Goal: Information Seeking & Learning: Find specific fact

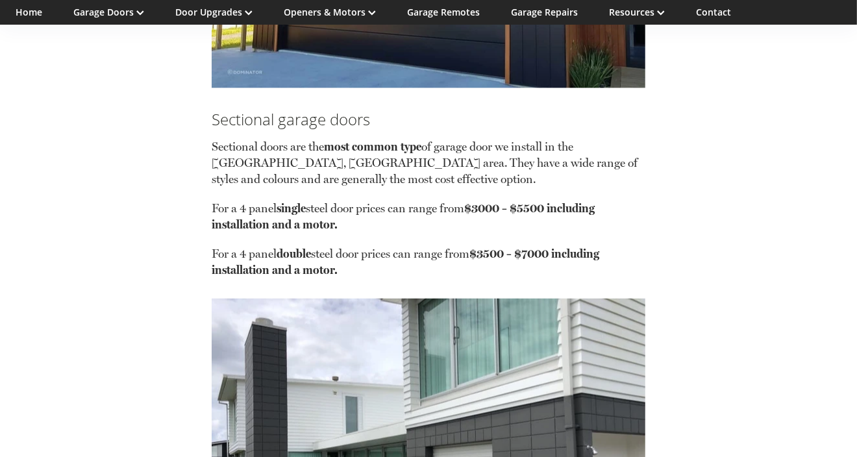
scroll to position [1624, 0]
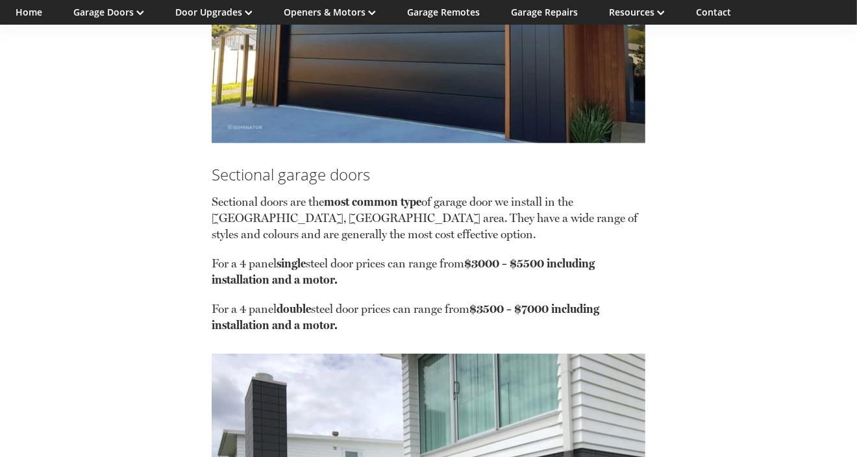
click at [328, 273] on p "For a 4 panel single steel door prices can range from $3000 – $5500 including i…" at bounding box center [429, 277] width 434 height 45
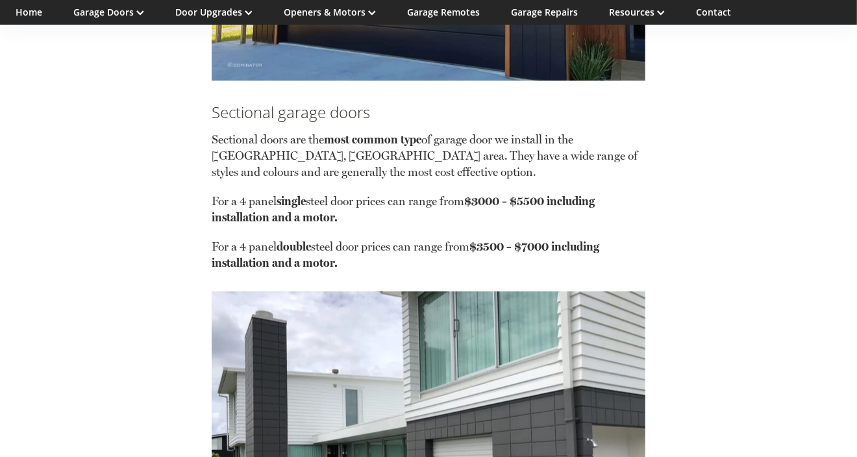
scroll to position [1732, 0]
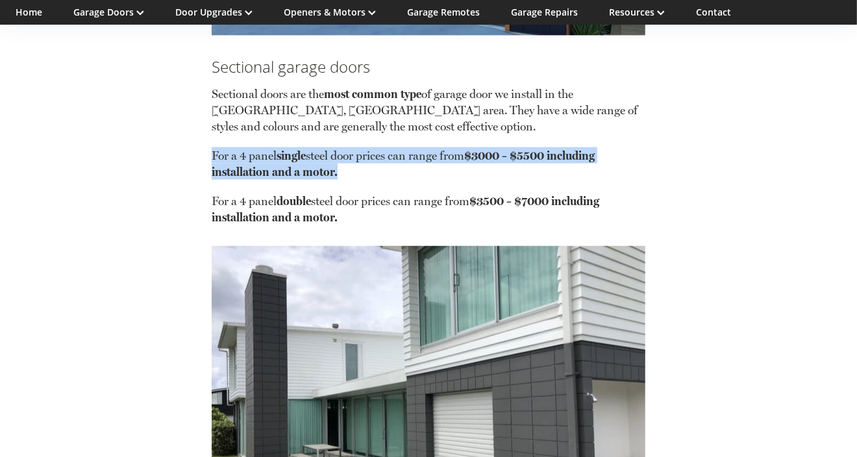
drag, startPoint x: 211, startPoint y: 162, endPoint x: 375, endPoint y: 181, distance: 165.4
copy p "For a 4 panel single steel door prices can range from $3000 – $5500 including i…"
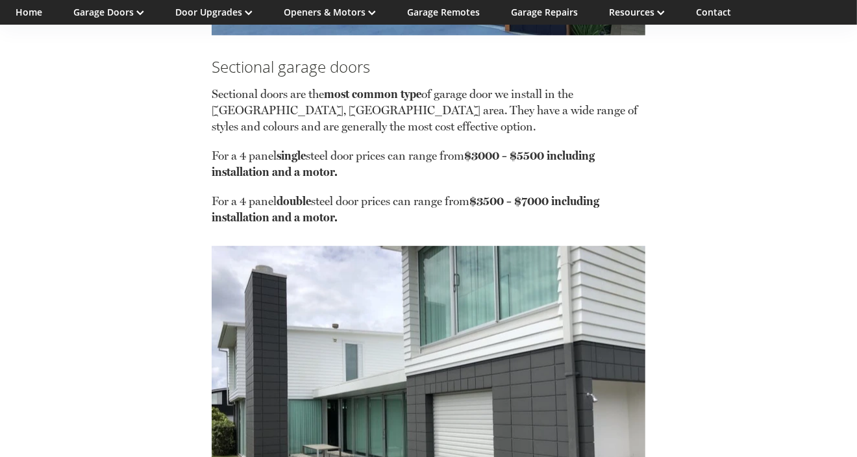
click at [373, 223] on p "For a 4 panel double steel door prices can range from $3500 – $7000 including i…" at bounding box center [429, 209] width 434 height 32
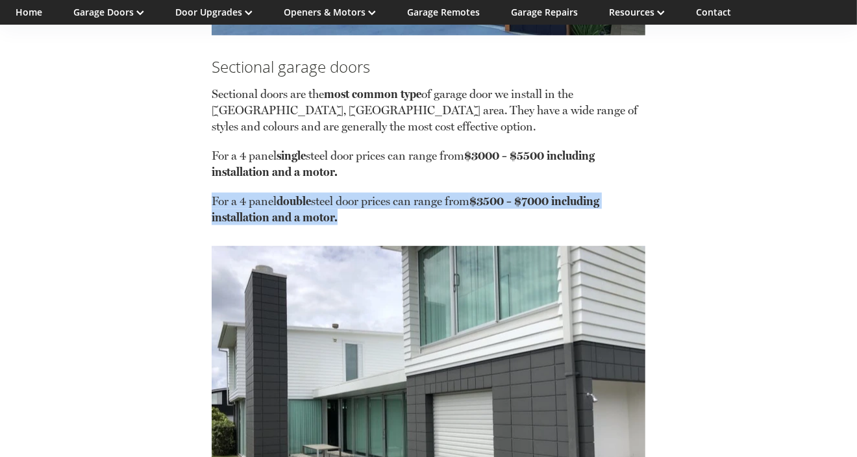
drag, startPoint x: 212, startPoint y: 215, endPoint x: 342, endPoint y: 230, distance: 131.4
click at [342, 225] on p "For a 4 panel double steel door prices can range from $3500 – $7000 including i…" at bounding box center [429, 209] width 434 height 32
copy p "For a 4 panel double steel door prices can range from $3500 – $7000 including i…"
click at [339, 345] on img at bounding box center [429, 408] width 434 height 325
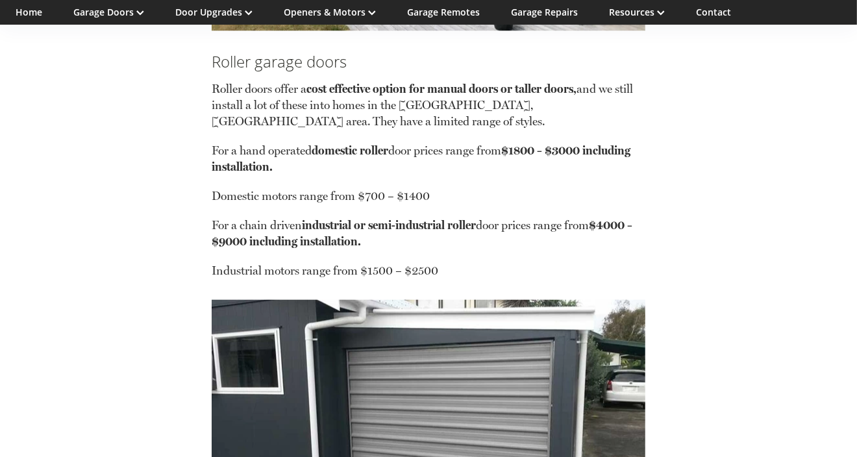
scroll to position [2273, 0]
click at [415, 212] on p "Domestic motors range from $700 – $1400" at bounding box center [429, 201] width 434 height 29
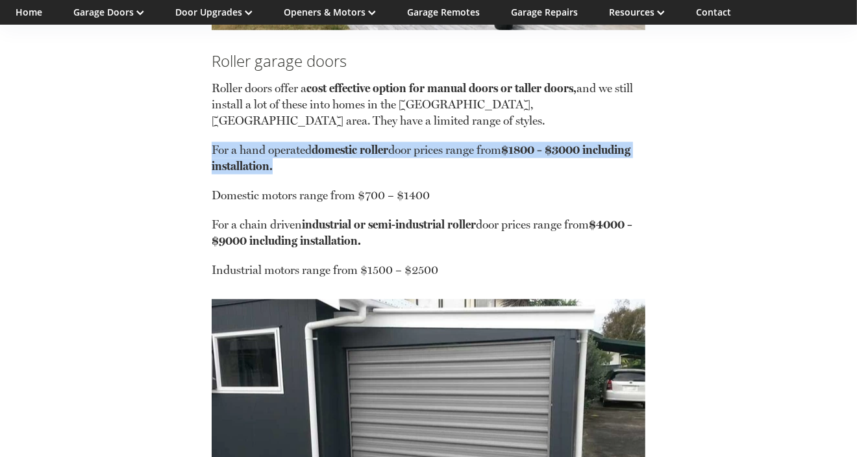
drag, startPoint x: 208, startPoint y: 166, endPoint x: 294, endPoint y: 176, distance: 87.0
copy p "For a hand operated domestic roller door prices range from $1800 – $3000 includ…"
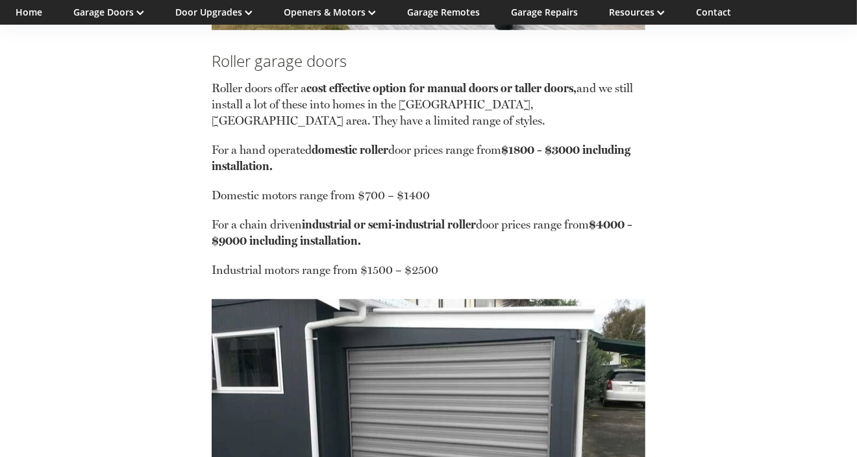
click at [309, 207] on p "Domestic motors range from $700 – $1400" at bounding box center [429, 201] width 434 height 29
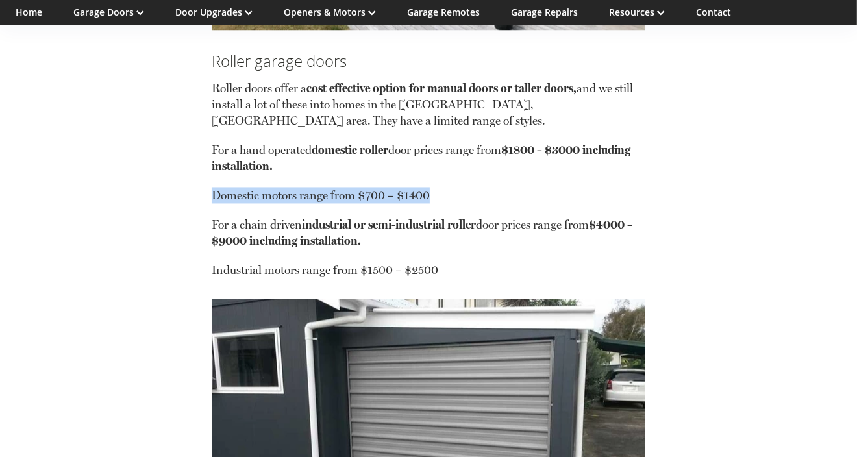
drag, startPoint x: 205, startPoint y: 209, endPoint x: 431, endPoint y: 212, distance: 226.7
copy p "Domestic motors range from $700 – $1400"
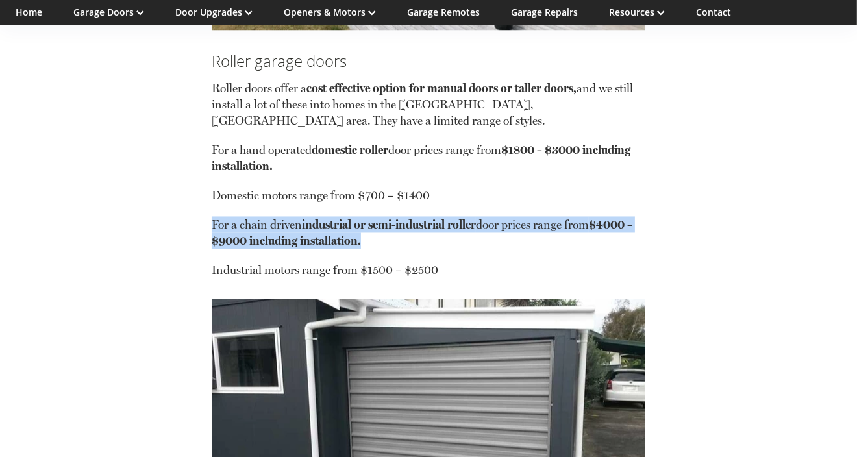
drag, startPoint x: 192, startPoint y: 243, endPoint x: 374, endPoint y: 257, distance: 182.4
copy p "For a chain driven industrial or semi-industrial roller door prices range from …"
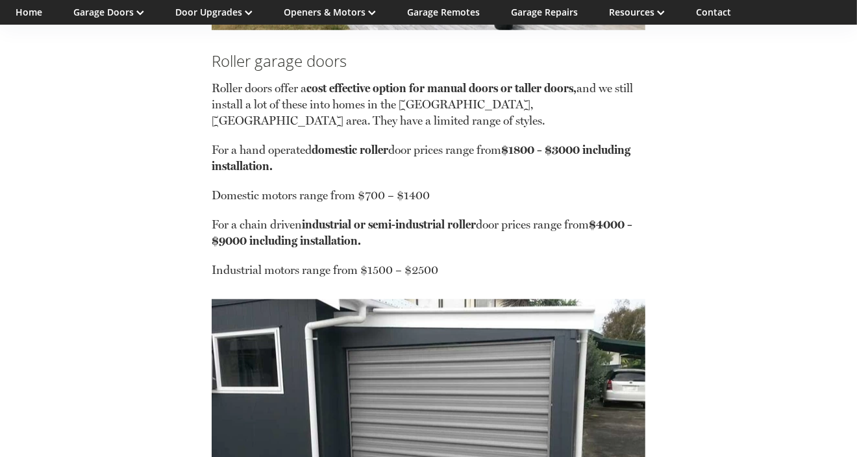
click at [594, 187] on p "For a hand operated domestic roller door prices range from $1800 – $3000 includ…" at bounding box center [429, 164] width 434 height 45
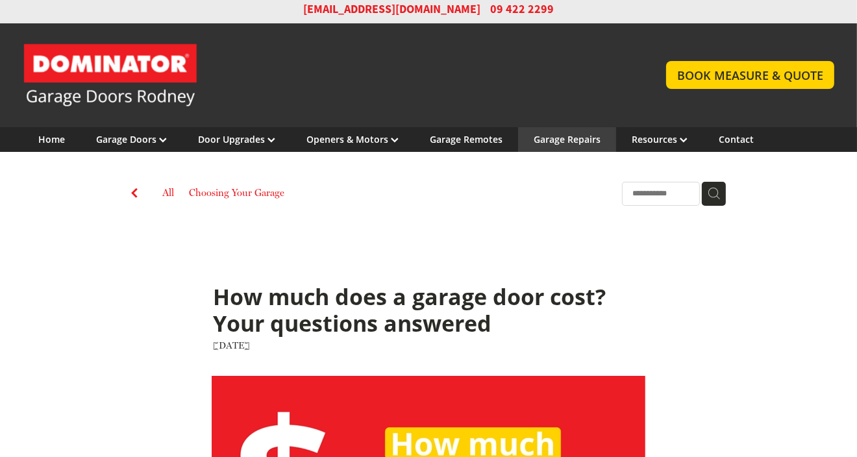
scroll to position [0, 0]
